Goal: Task Accomplishment & Management: Use online tool/utility

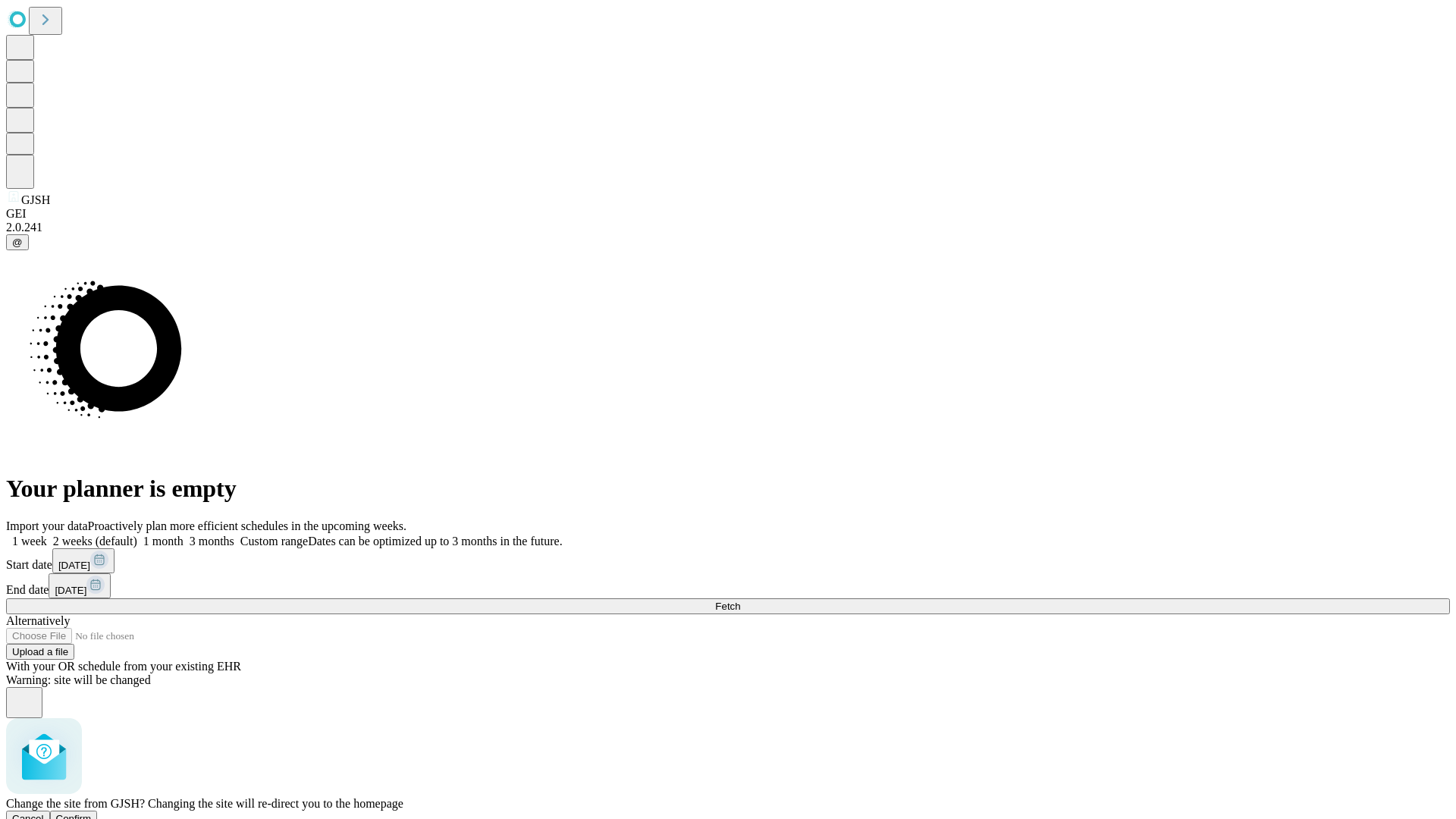
click at [92, 813] on span "Confirm" at bounding box center [74, 819] width 36 height 11
click at [47, 535] on label "1 week" at bounding box center [26, 542] width 41 height 13
click at [740, 601] on span "Fetch" at bounding box center [728, 606] width 25 height 11
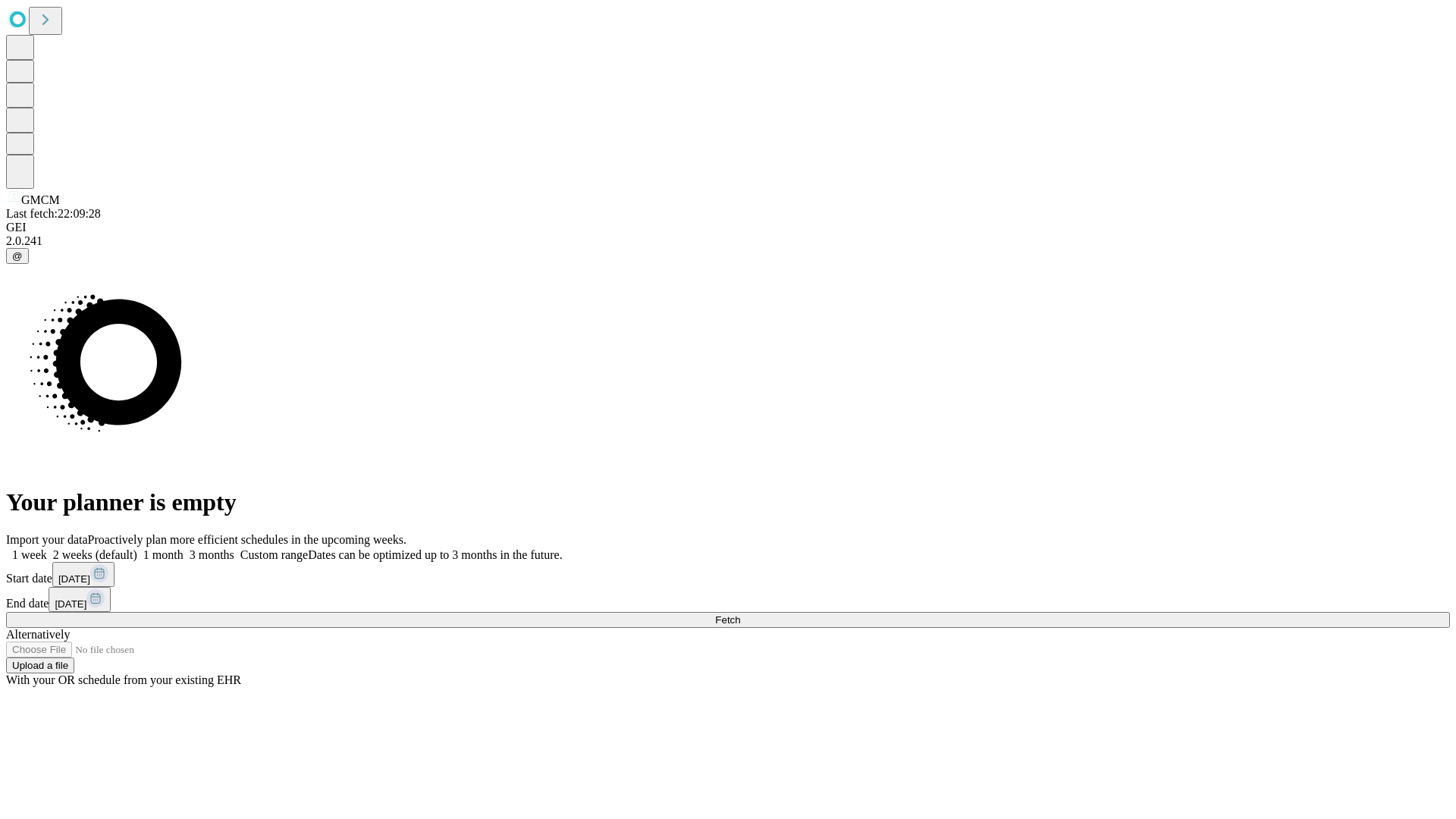
click at [47, 549] on label "1 week" at bounding box center [26, 555] width 41 height 13
click at [740, 615] on span "Fetch" at bounding box center [728, 621] width 25 height 11
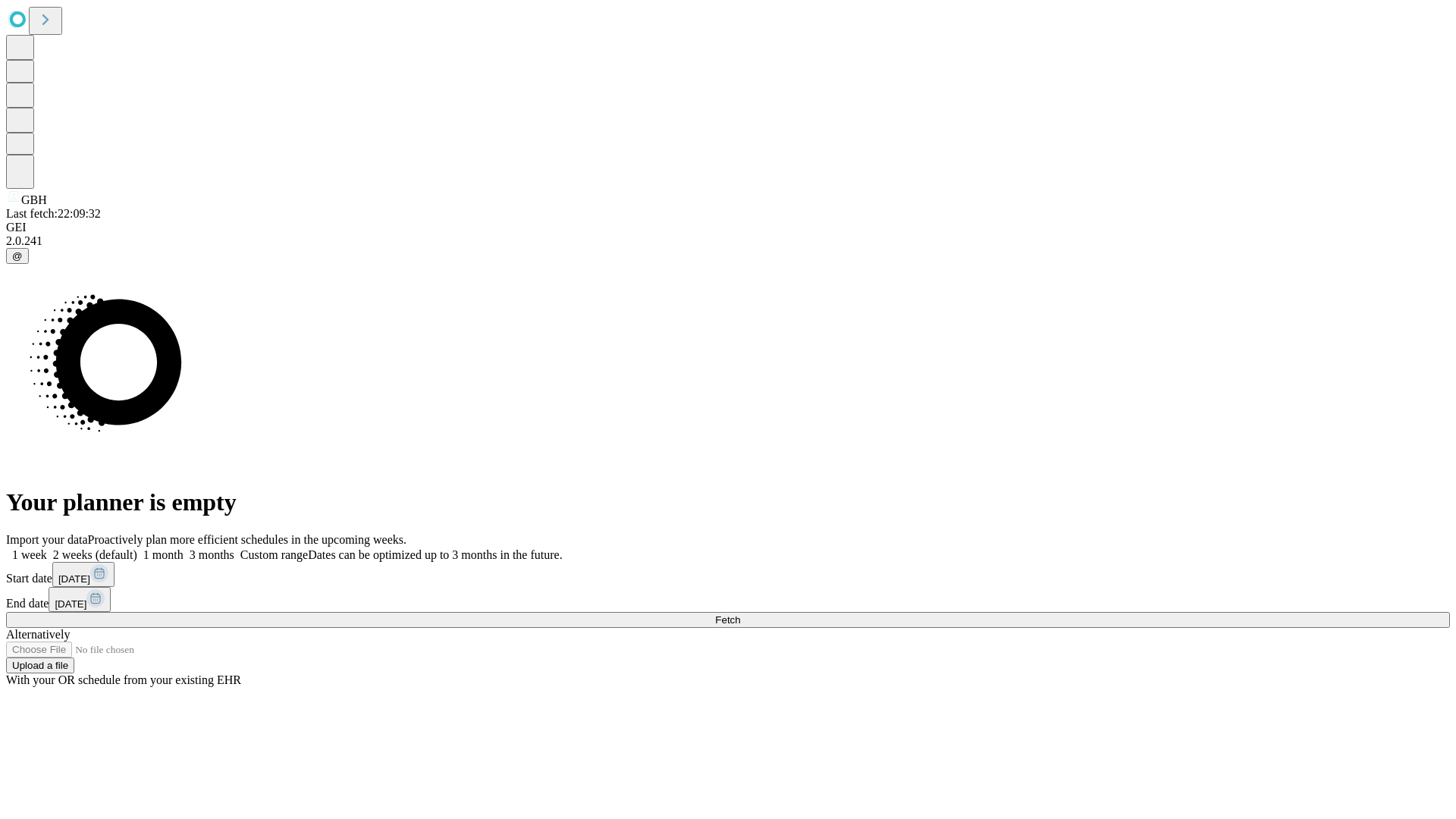
click at [47, 549] on label "1 week" at bounding box center [26, 555] width 41 height 13
click at [740, 615] on span "Fetch" at bounding box center [728, 621] width 25 height 11
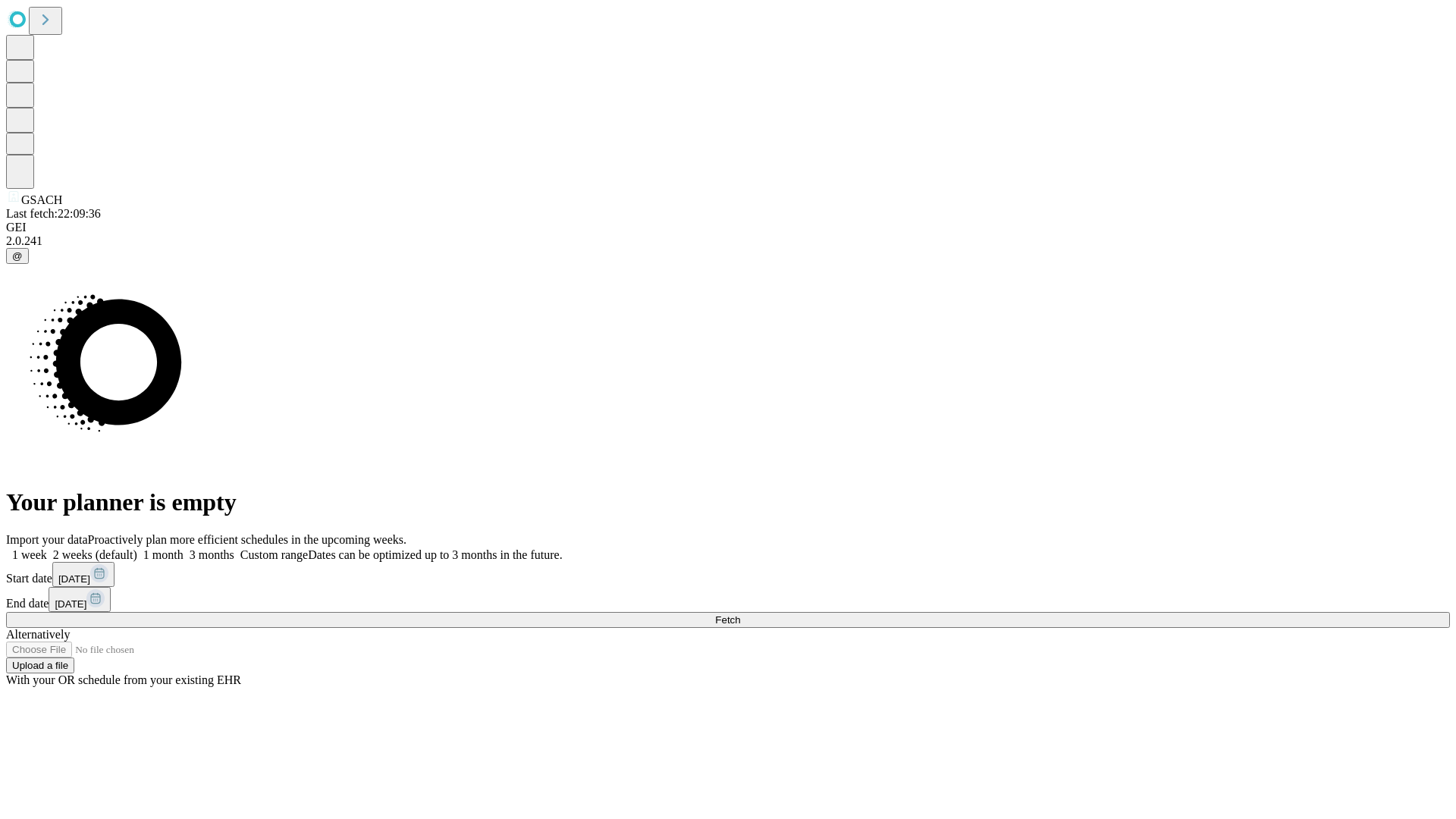
click at [47, 549] on label "1 week" at bounding box center [26, 555] width 41 height 13
click at [740, 615] on span "Fetch" at bounding box center [728, 621] width 25 height 11
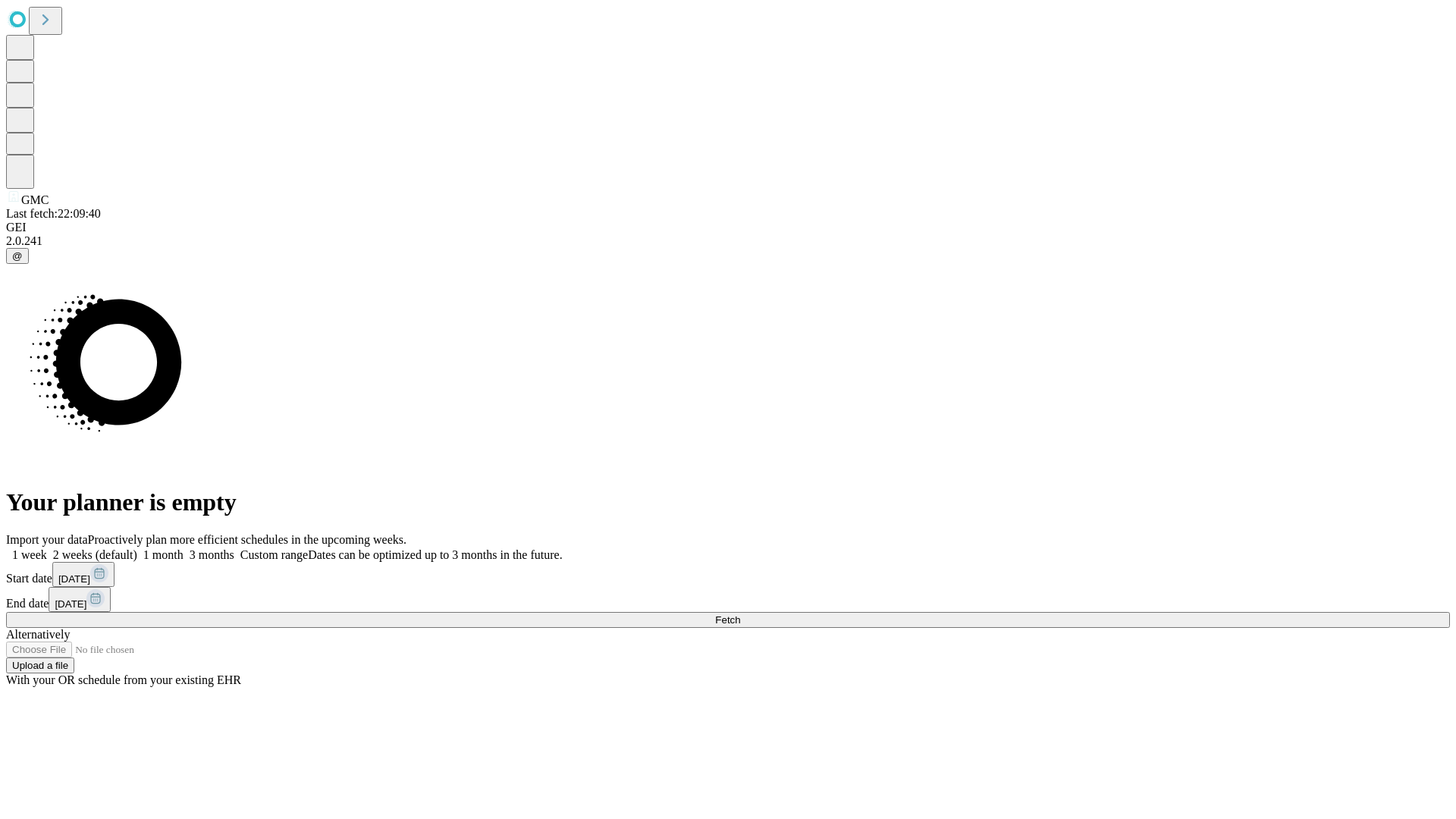
click at [740, 615] on span "Fetch" at bounding box center [728, 621] width 25 height 11
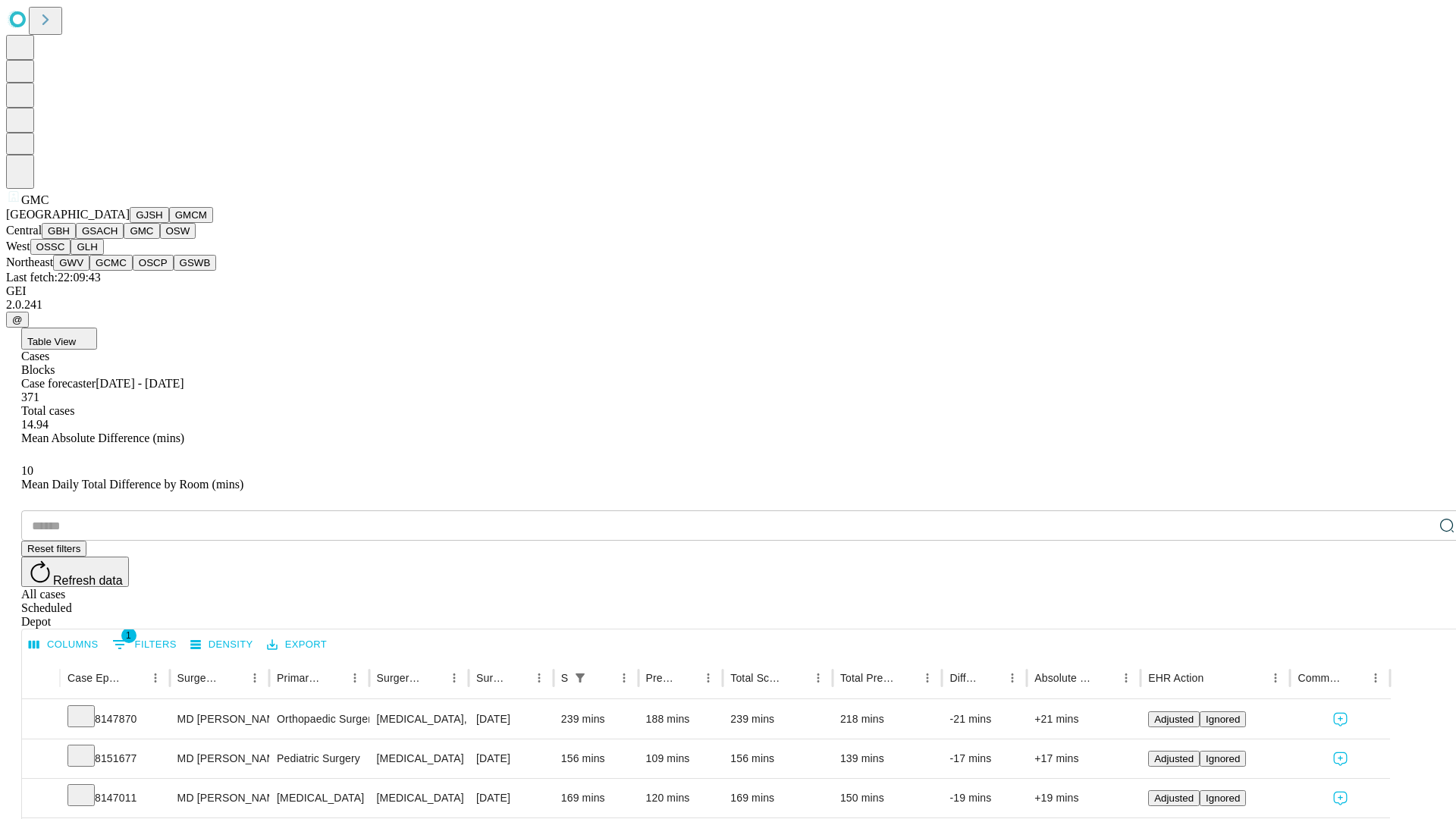
click at [160, 239] on button "OSW" at bounding box center [178, 231] width 36 height 16
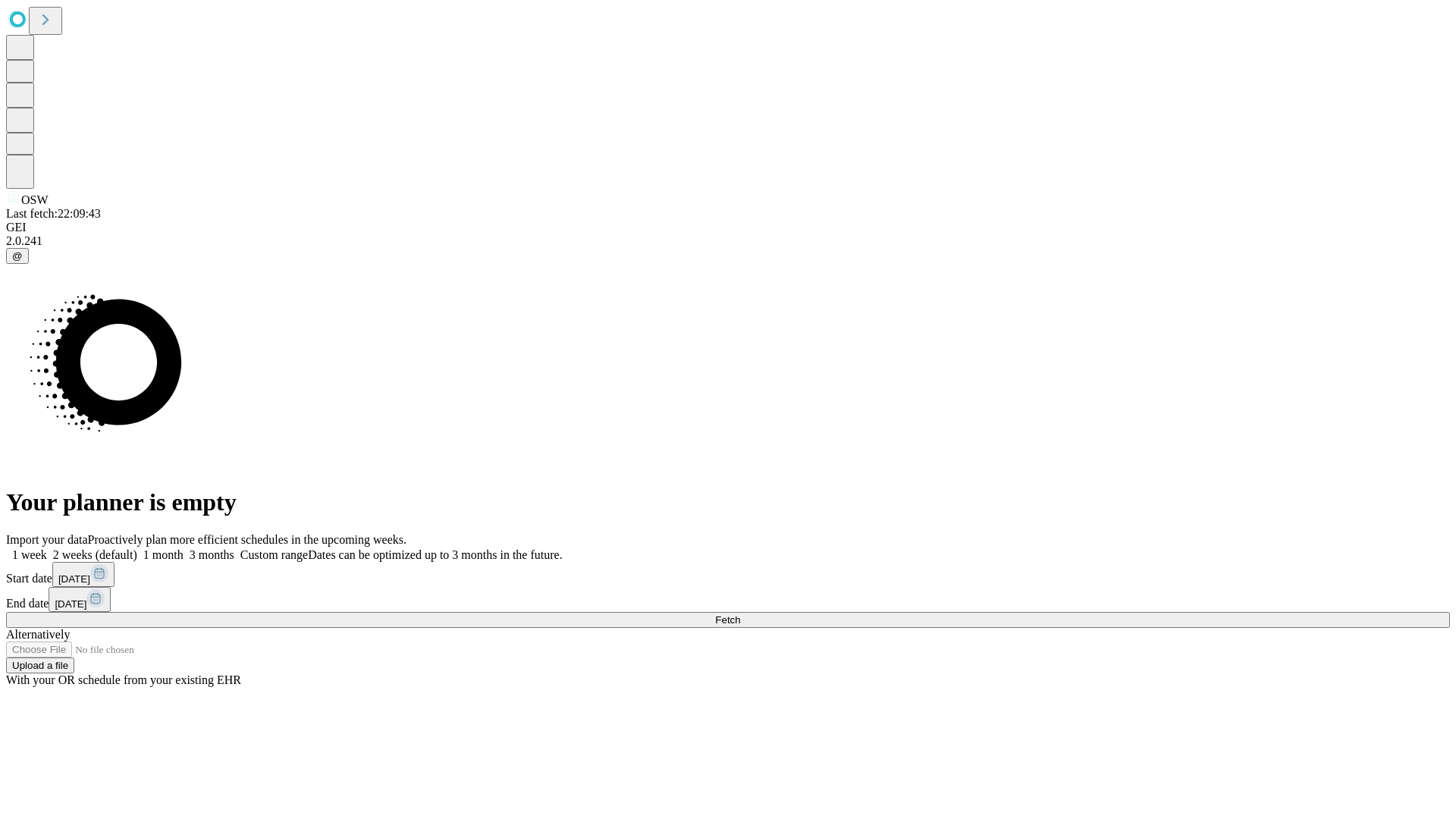
click at [47, 549] on label "1 week" at bounding box center [26, 555] width 41 height 13
click at [740, 615] on span "Fetch" at bounding box center [728, 621] width 25 height 11
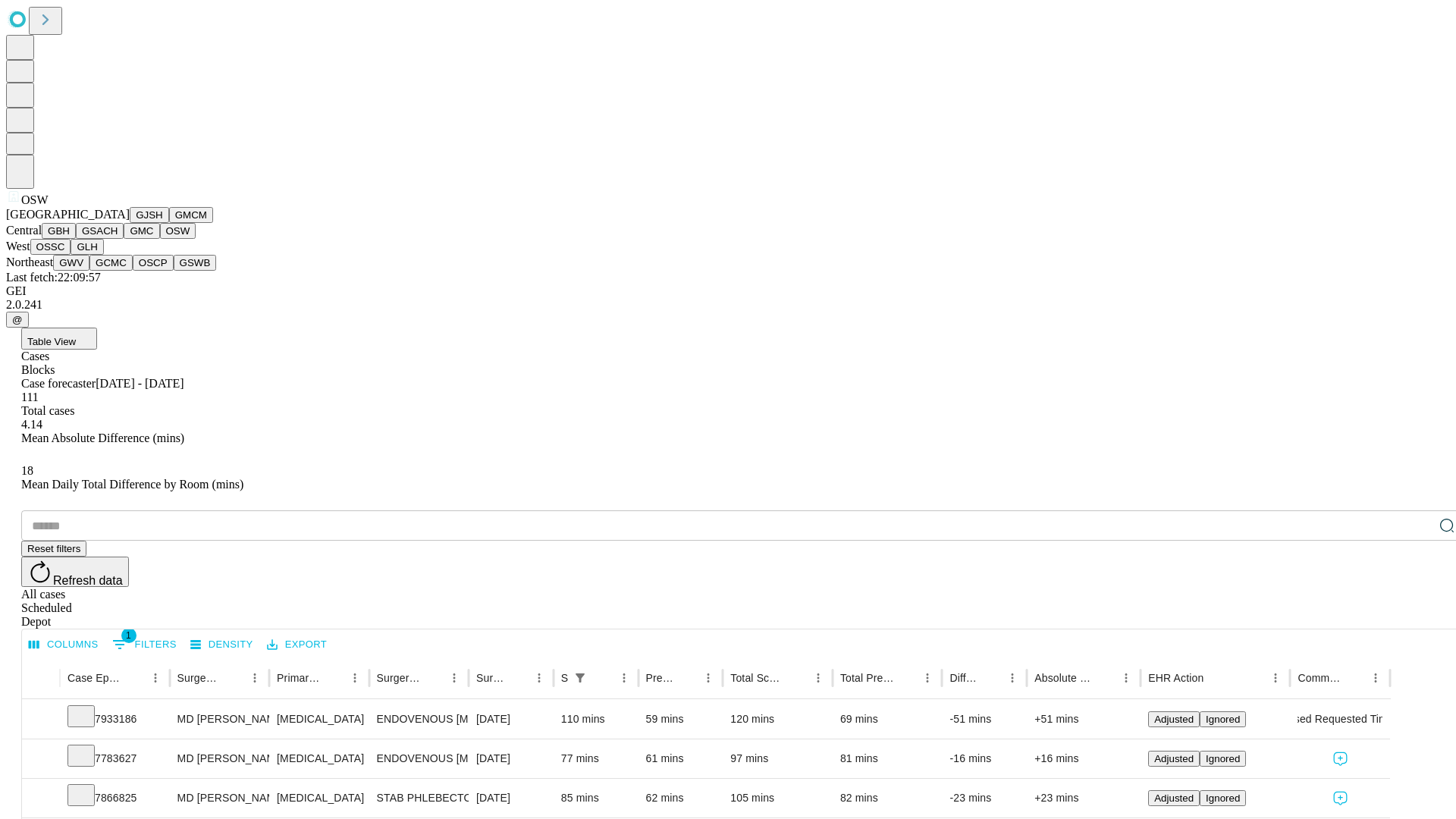
click at [71, 255] on button "OSSC" at bounding box center [50, 247] width 41 height 16
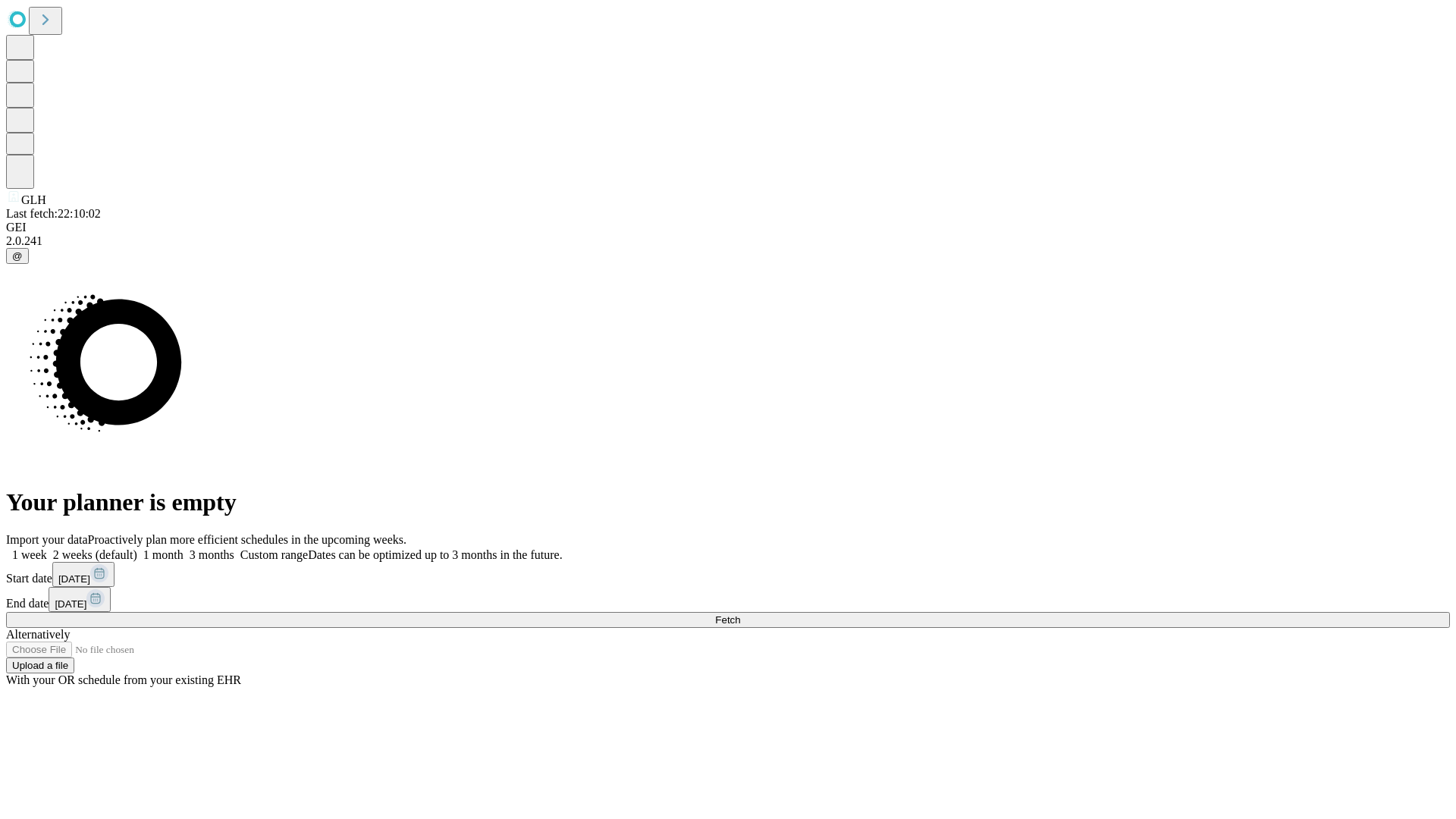
click at [47, 549] on label "1 week" at bounding box center [26, 555] width 41 height 13
click at [740, 615] on span "Fetch" at bounding box center [728, 621] width 25 height 11
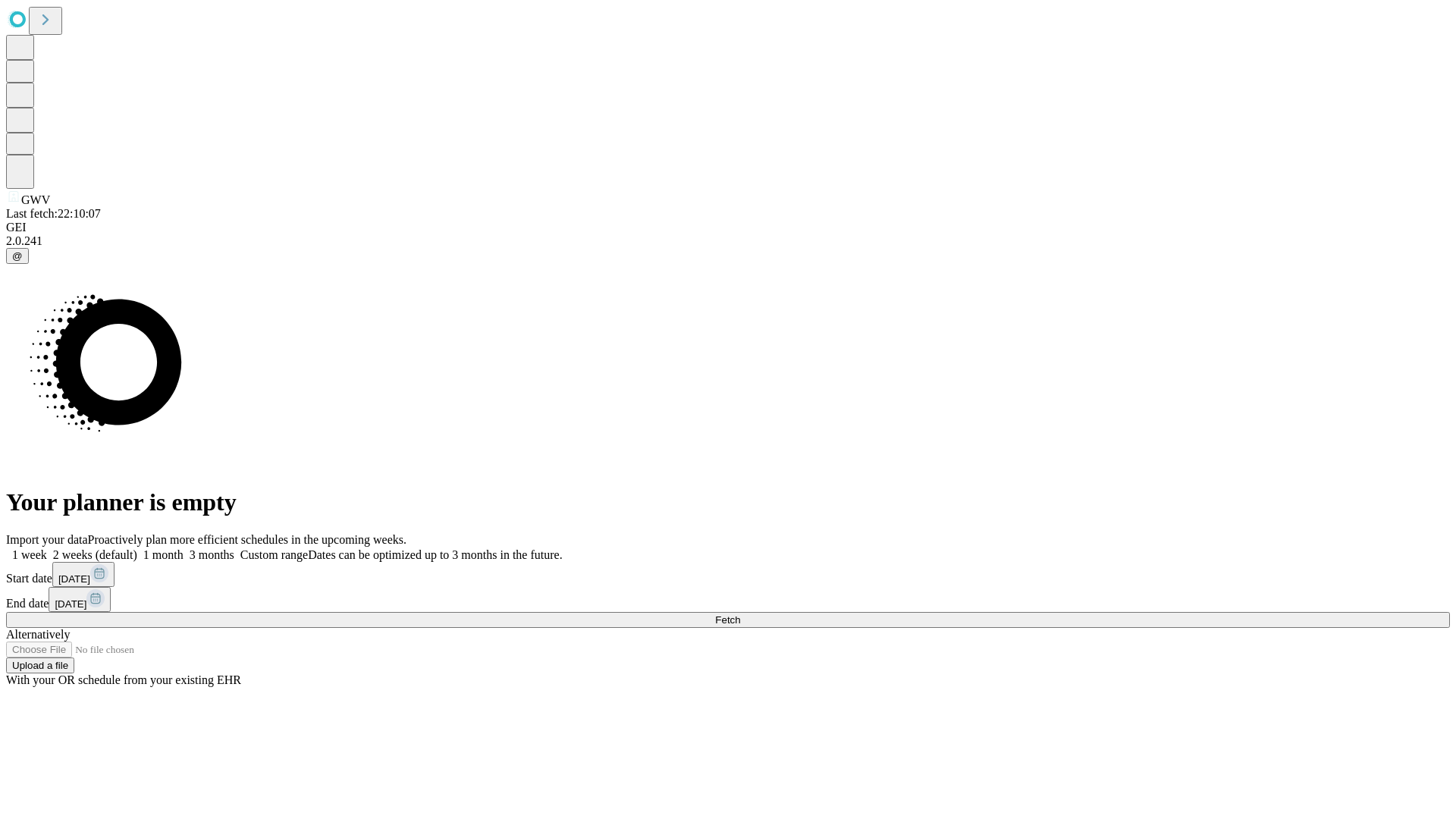
click at [47, 549] on label "1 week" at bounding box center [26, 555] width 41 height 13
click at [740, 615] on span "Fetch" at bounding box center [728, 621] width 25 height 11
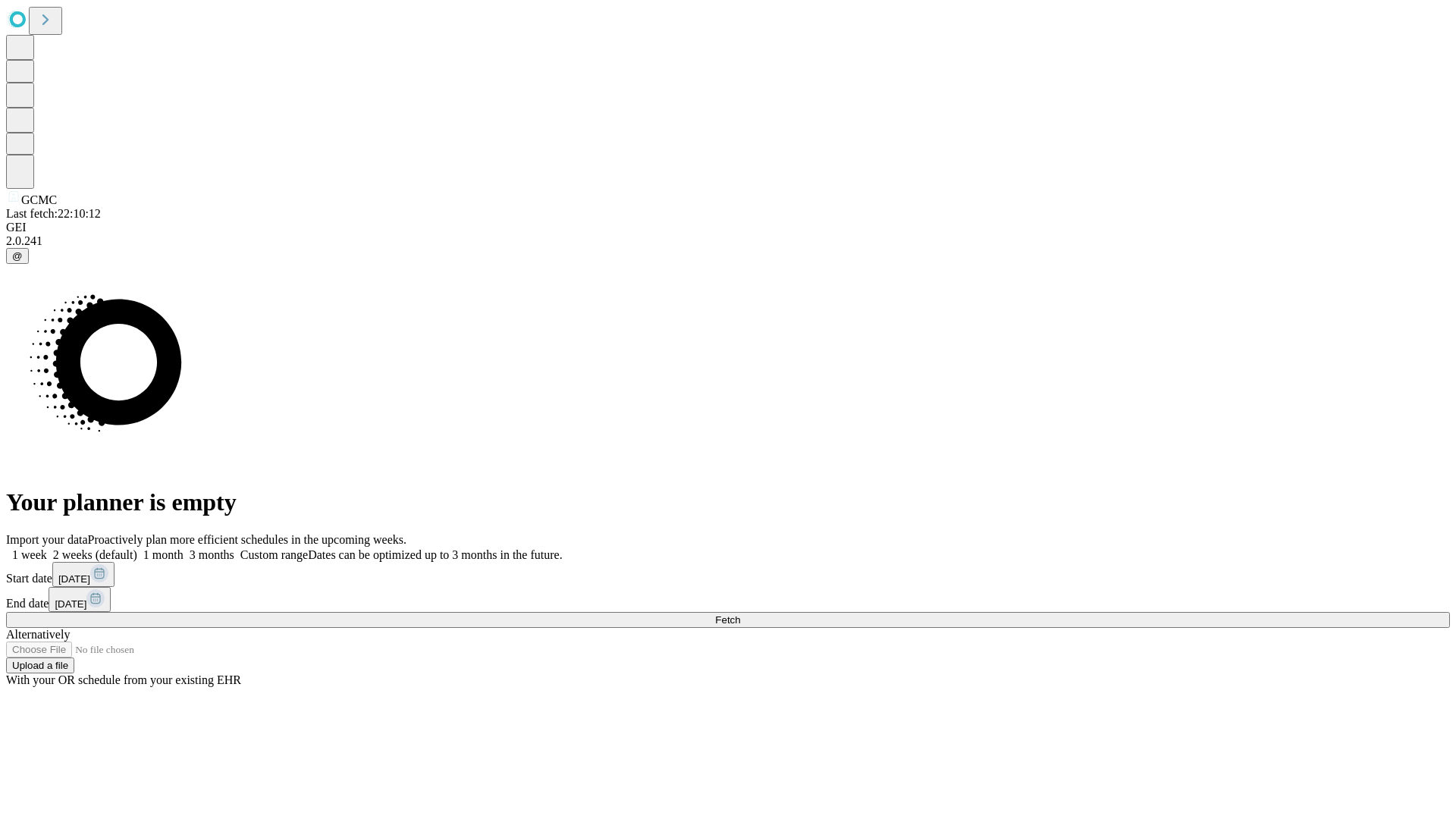
click at [47, 549] on label "1 week" at bounding box center [26, 555] width 41 height 13
click at [740, 615] on span "Fetch" at bounding box center [728, 621] width 25 height 11
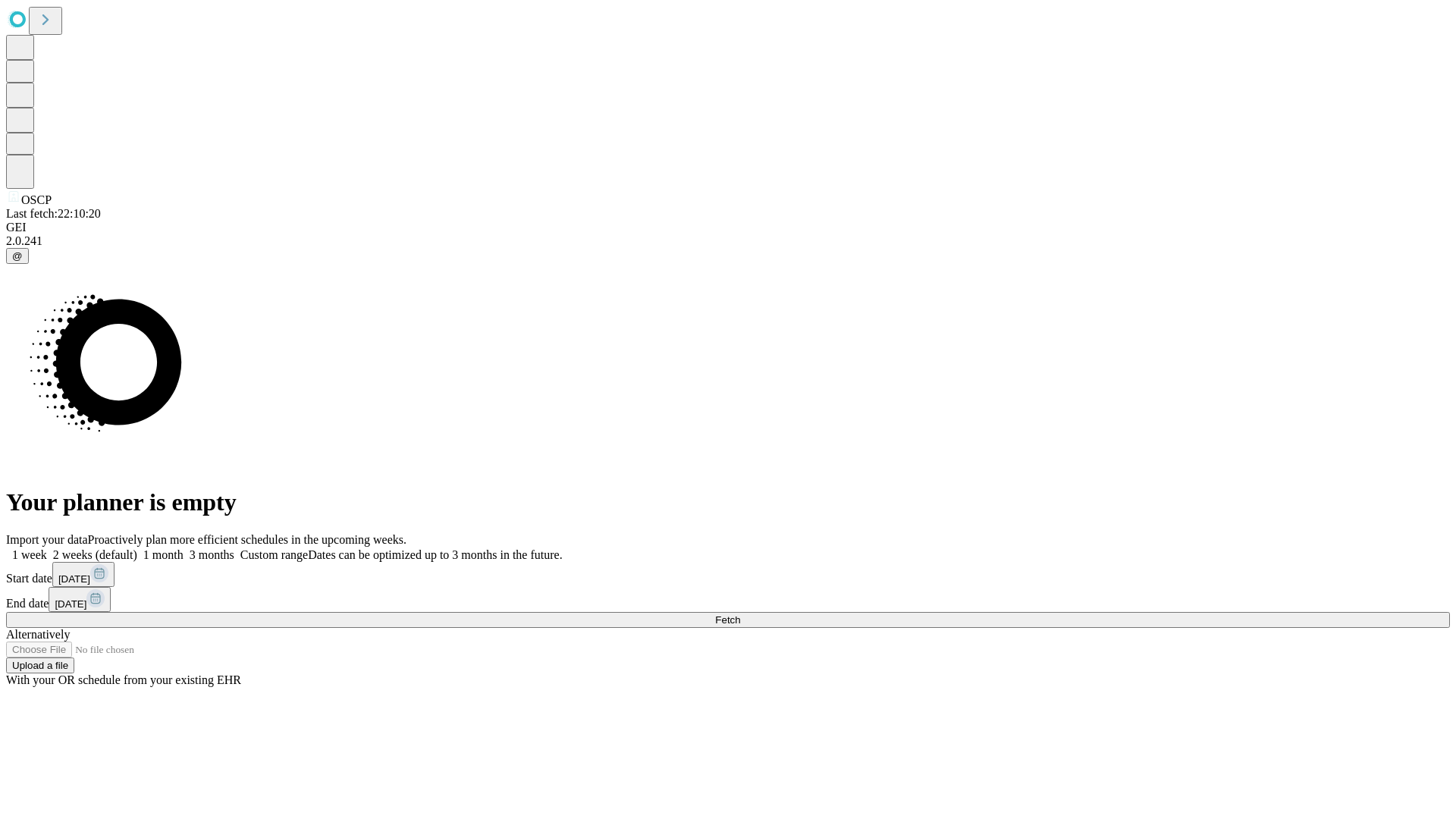
click at [47, 549] on label "1 week" at bounding box center [26, 555] width 41 height 13
click at [740, 615] on span "Fetch" at bounding box center [728, 621] width 25 height 11
